Goal: Task Accomplishment & Management: Use online tool/utility

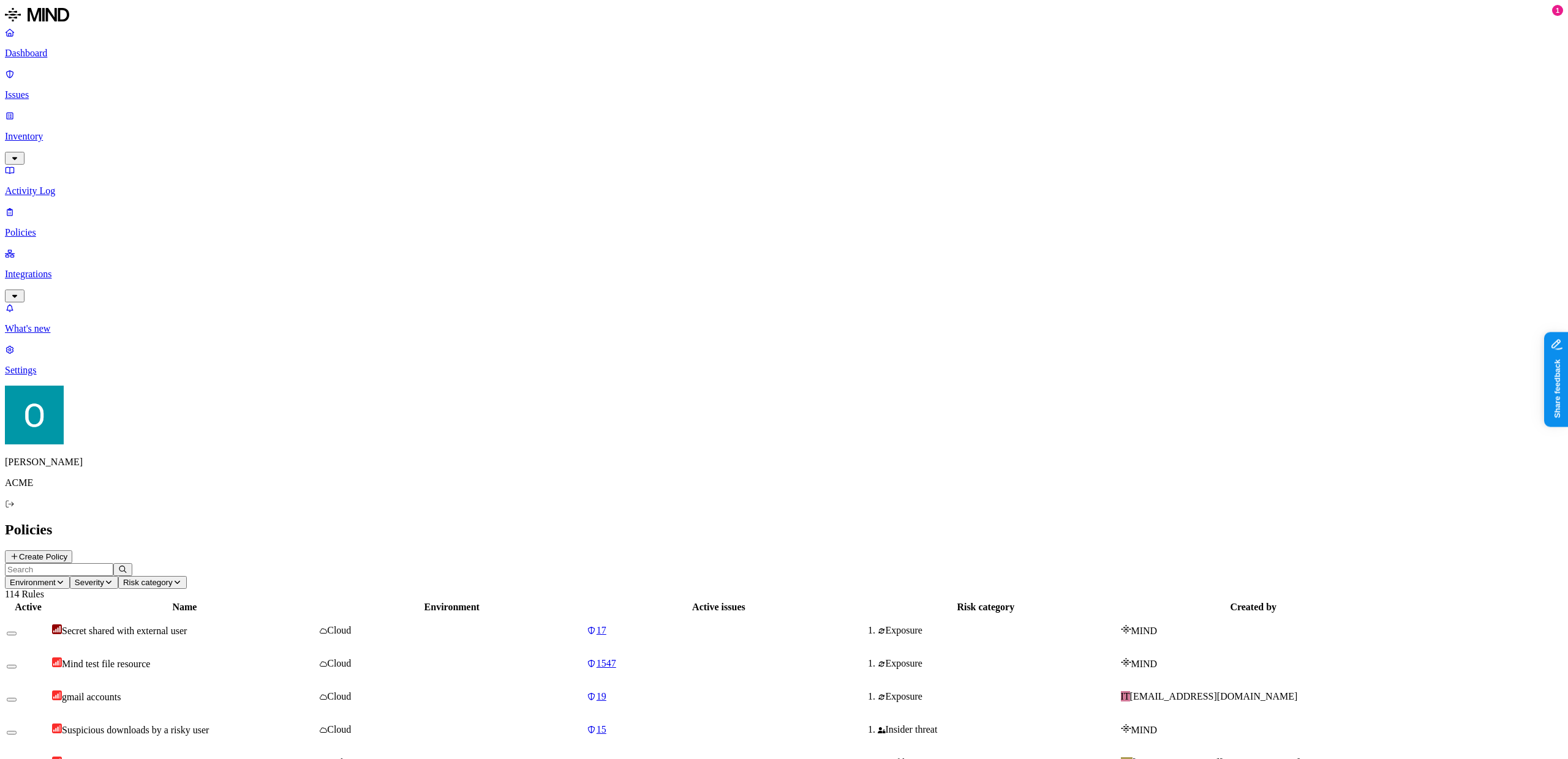
click at [187, 626] on span "Secret shared with external user" at bounding box center [124, 631] width 125 height 11
click at [42, 489] on p "ACME" at bounding box center [784, 483] width 1559 height 11
click at [54, 269] on p "Integrations" at bounding box center [784, 274] width 1559 height 11
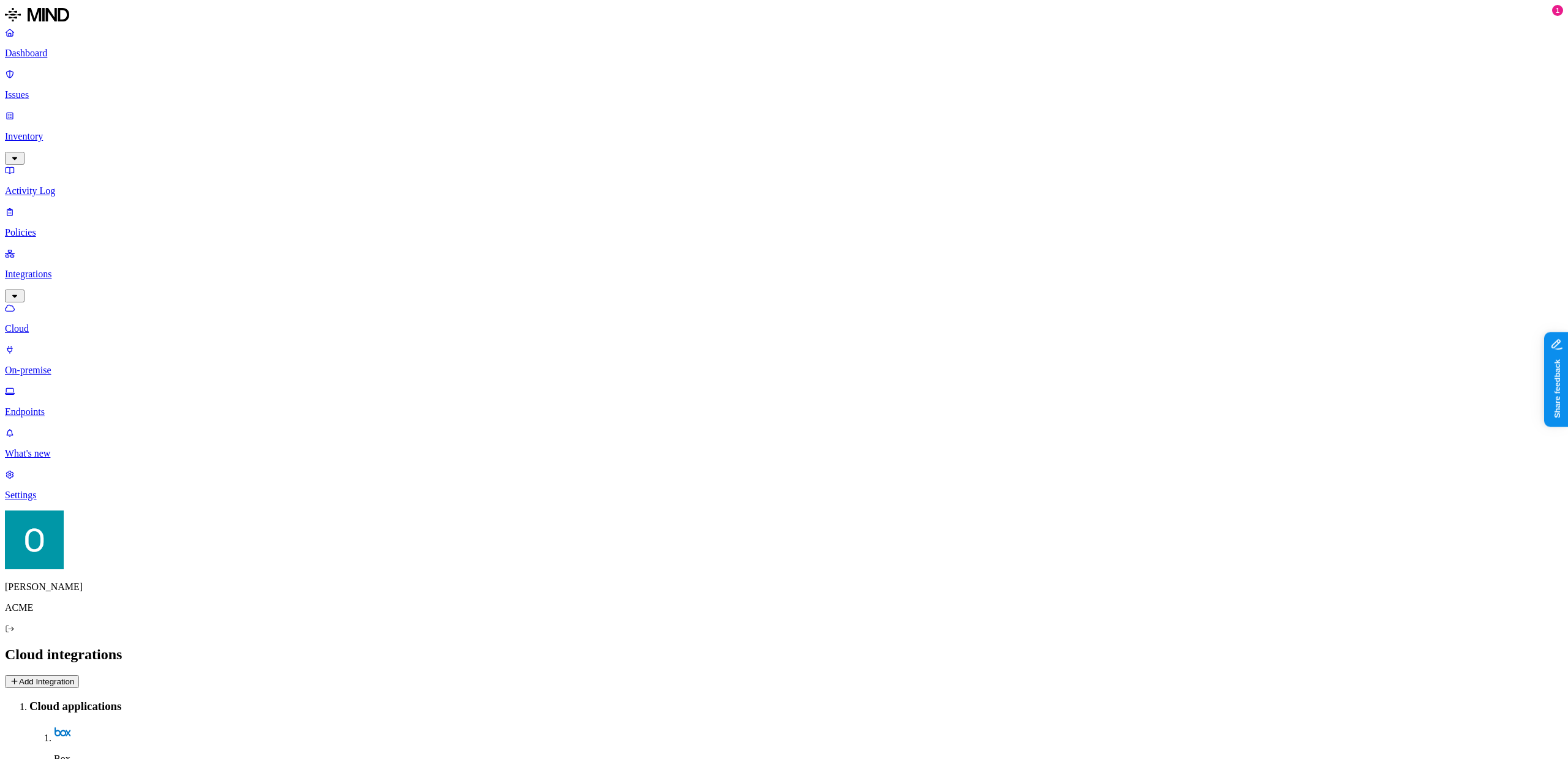
click at [67, 386] on link "Endpoints" at bounding box center [784, 402] width 1559 height 32
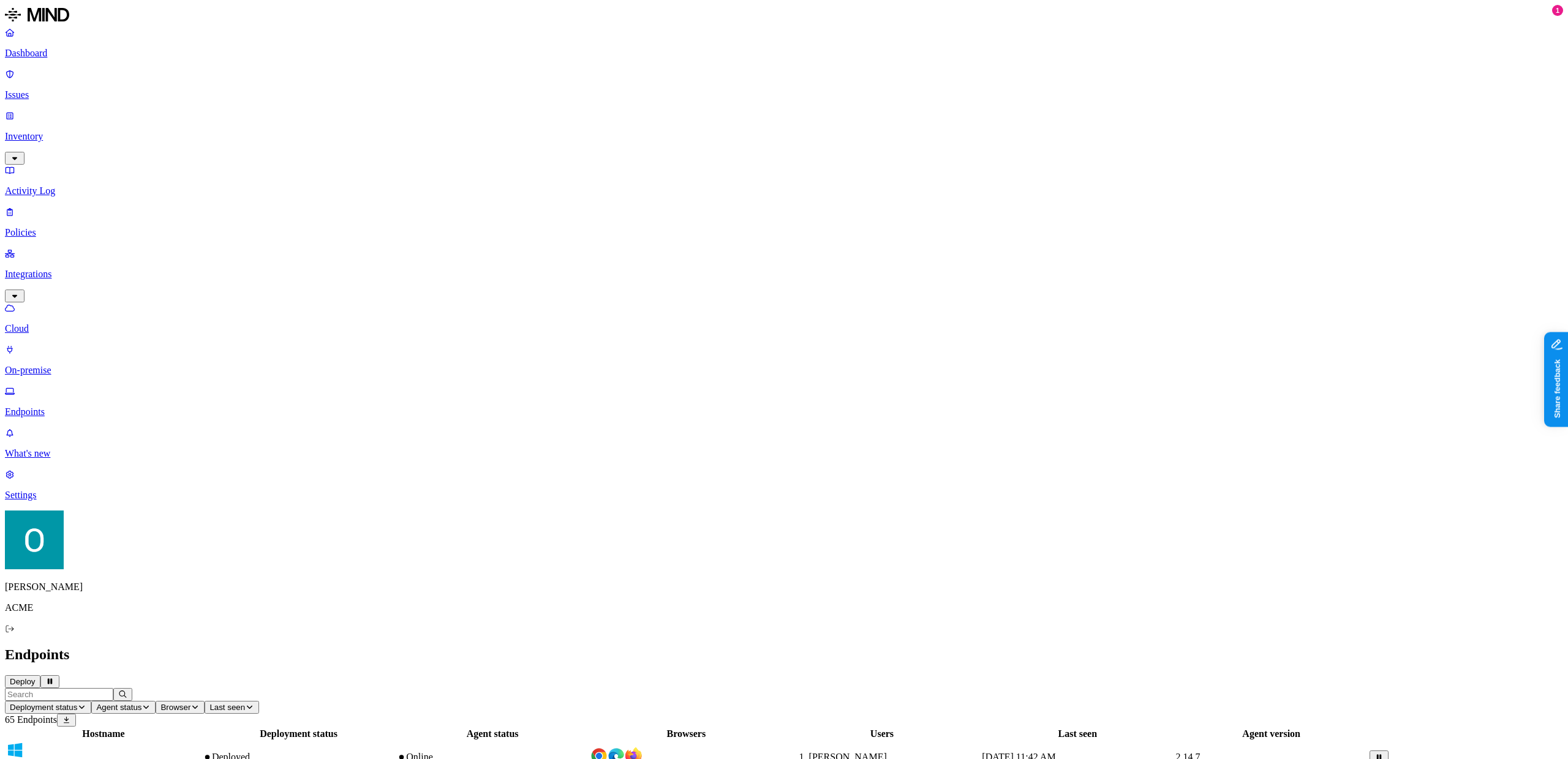
scroll to position [103, 0]
click at [40, 675] on button "Deploy" at bounding box center [23, 681] width 35 height 13
